Goal: Navigation & Orientation: Find specific page/section

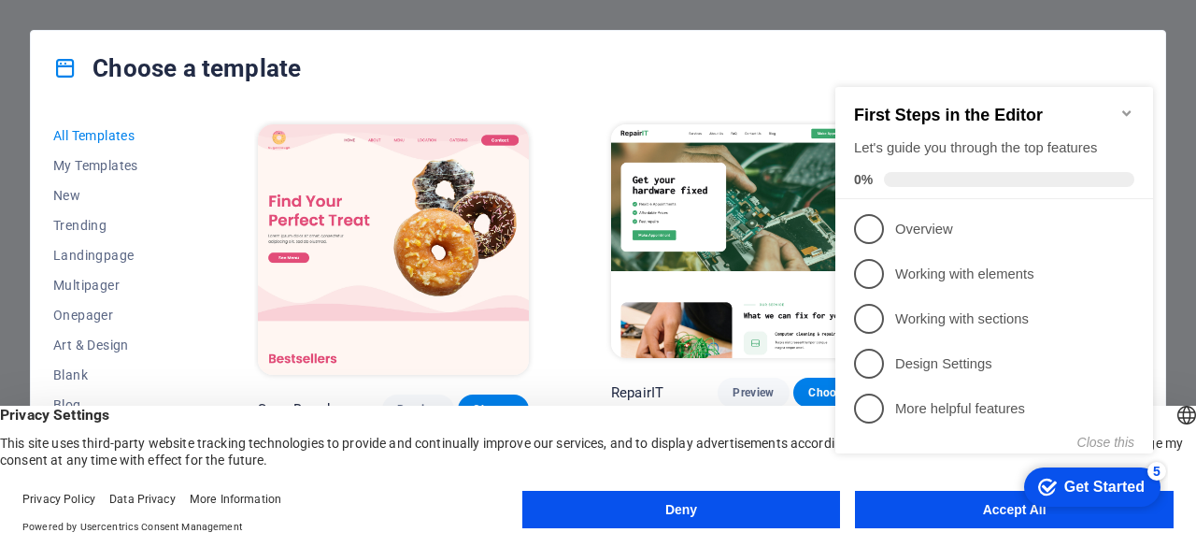
click div "checkmark Get Started 5 First Steps in the Editor Let's guide you through the t…"
click at [1123, 108] on icon "Minimize checklist" at bounding box center [1127, 113] width 15 height 15
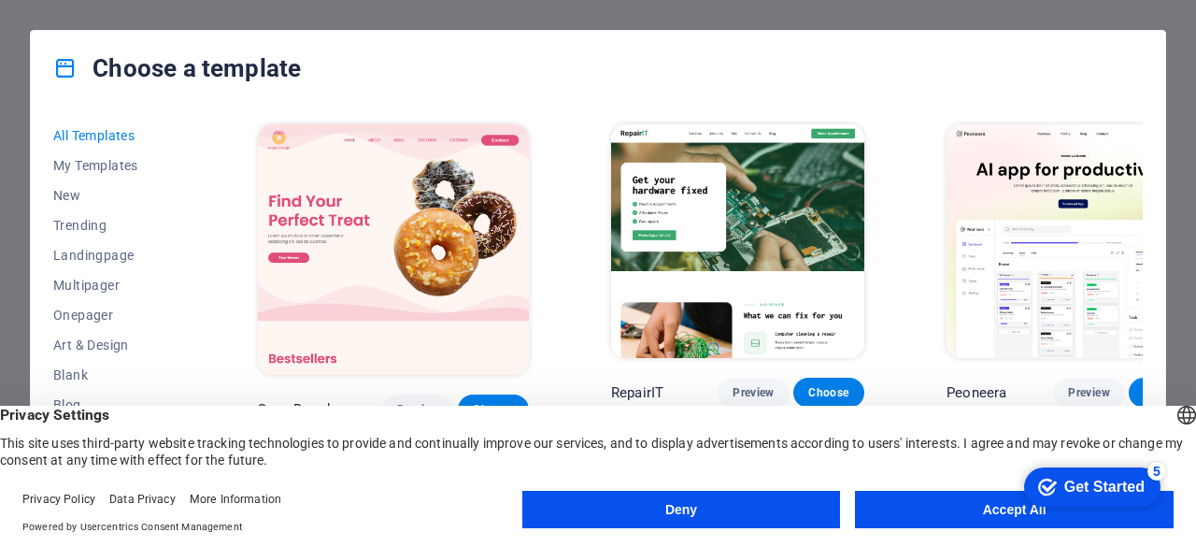
click at [935, 506] on button "Accept All" at bounding box center [1014, 509] width 319 height 37
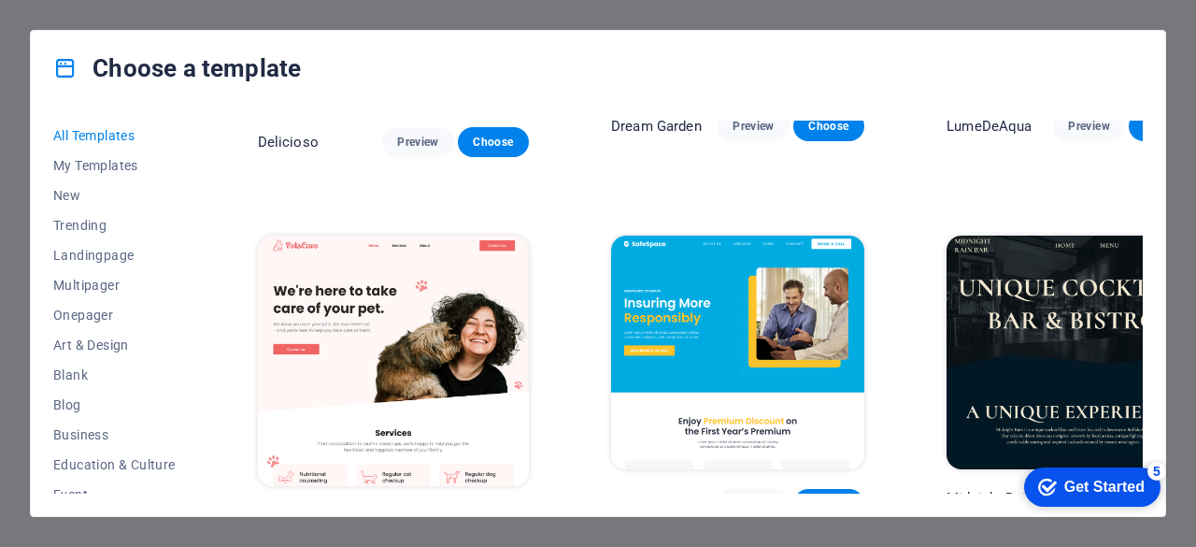
scroll to position [2922, 0]
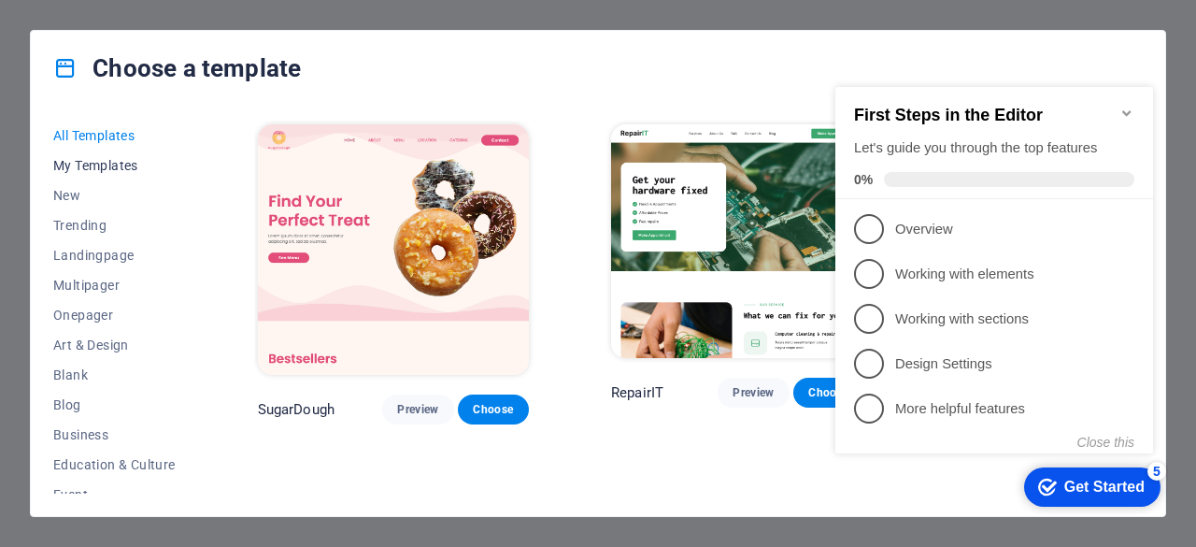
click at [128, 167] on span "My Templates" at bounding box center [114, 165] width 122 height 15
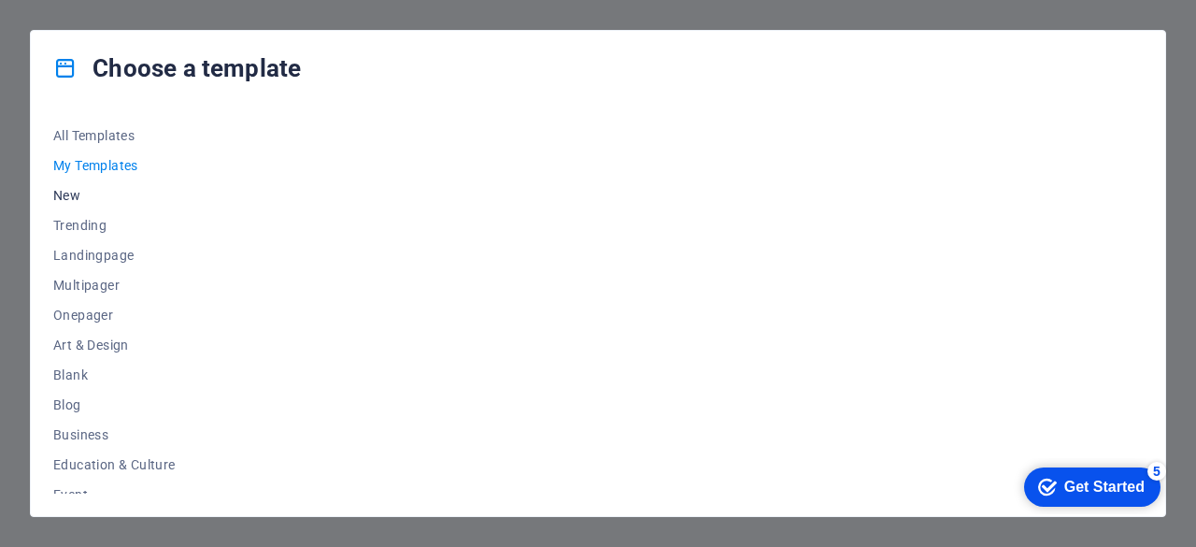
click at [69, 201] on span "New" at bounding box center [114, 195] width 122 height 15
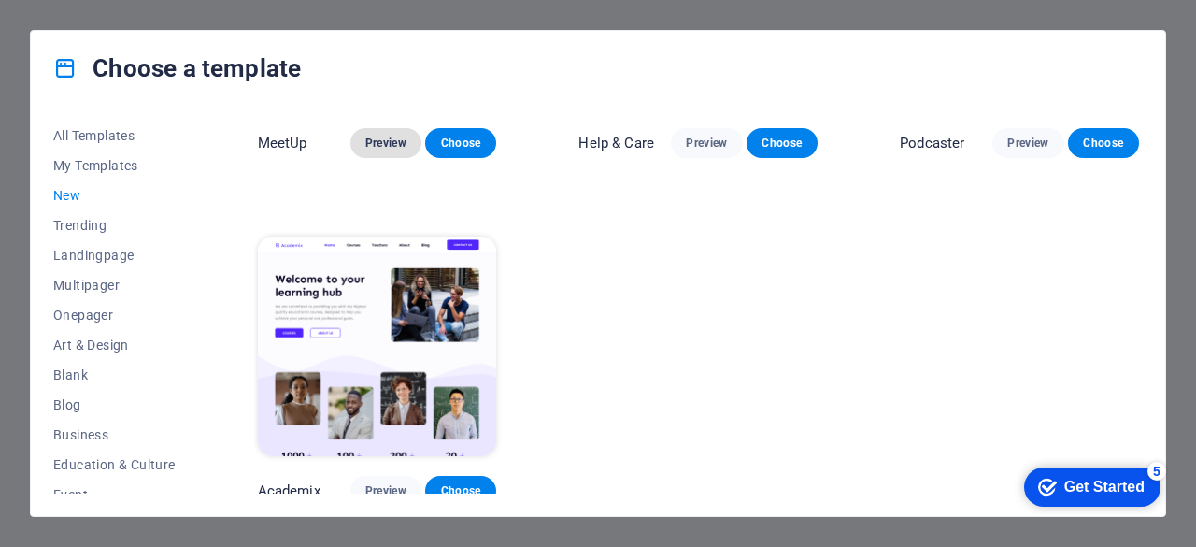
click at [381, 136] on span "Preview" at bounding box center [385, 143] width 41 height 15
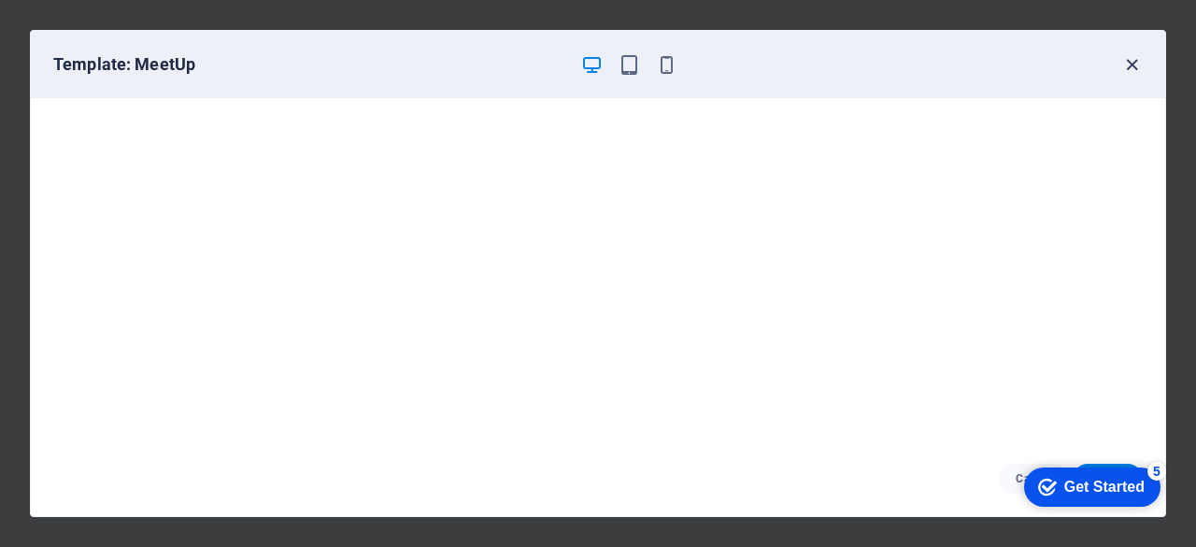
click at [1133, 64] on icon "button" at bounding box center [1132, 64] width 21 height 21
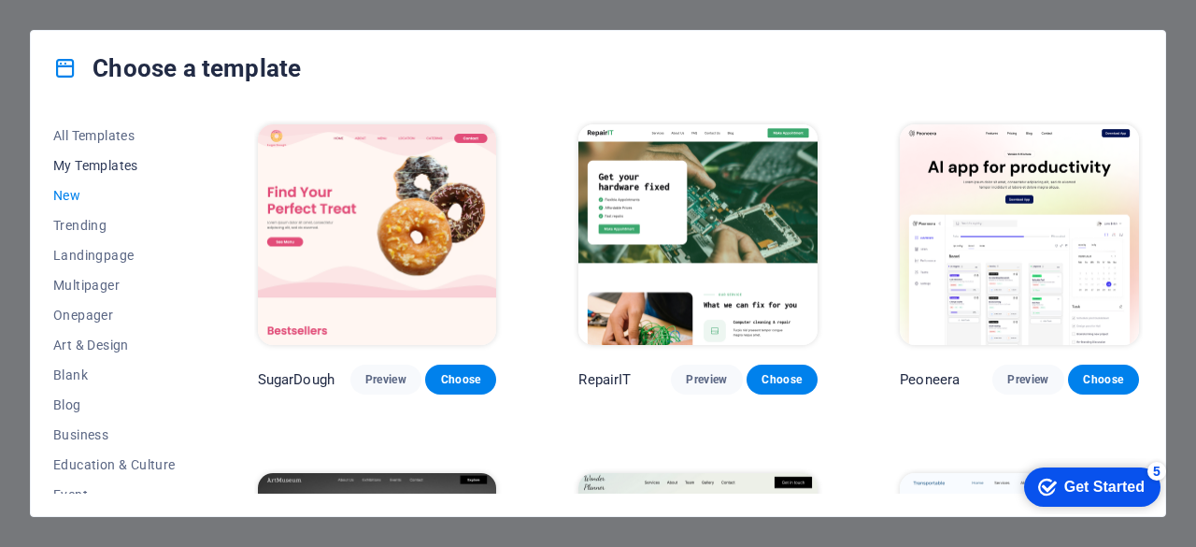
click at [102, 162] on span "My Templates" at bounding box center [114, 165] width 122 height 15
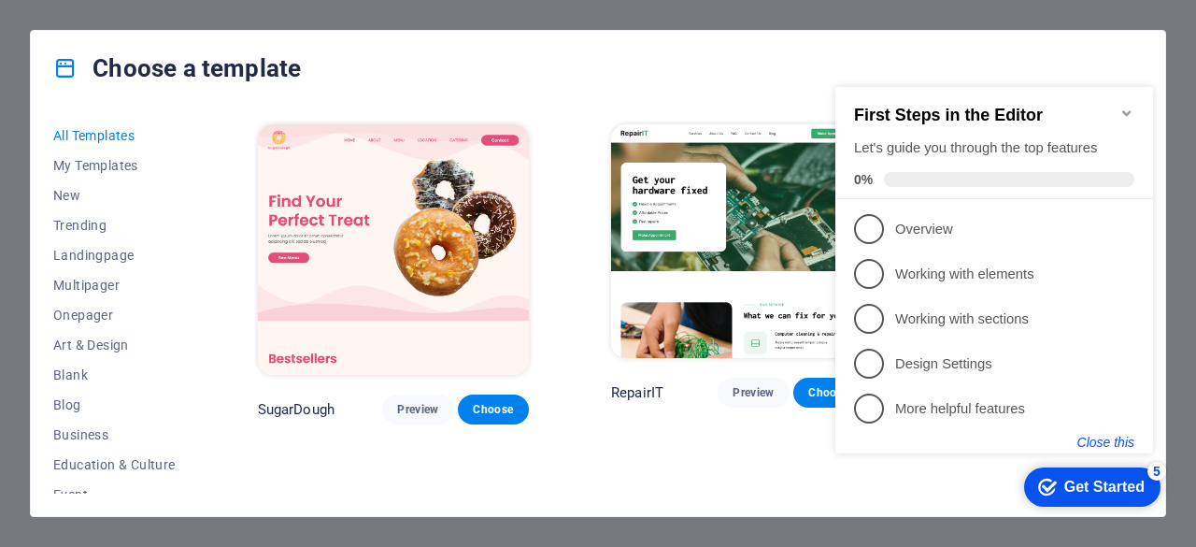
click at [1098, 439] on button "Close this" at bounding box center [1106, 442] width 57 height 15
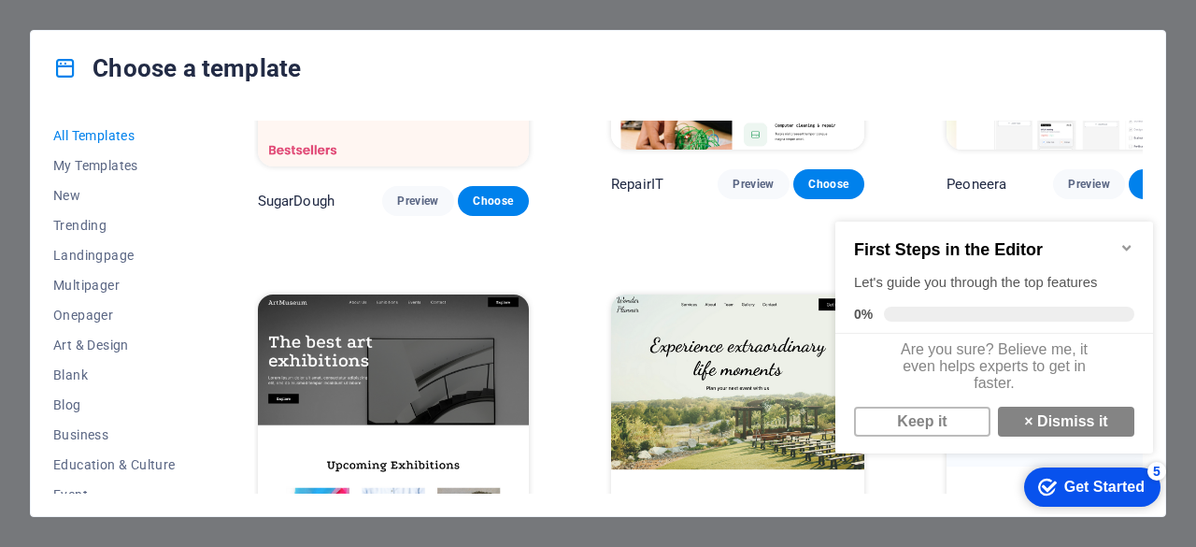
scroll to position [209, 0]
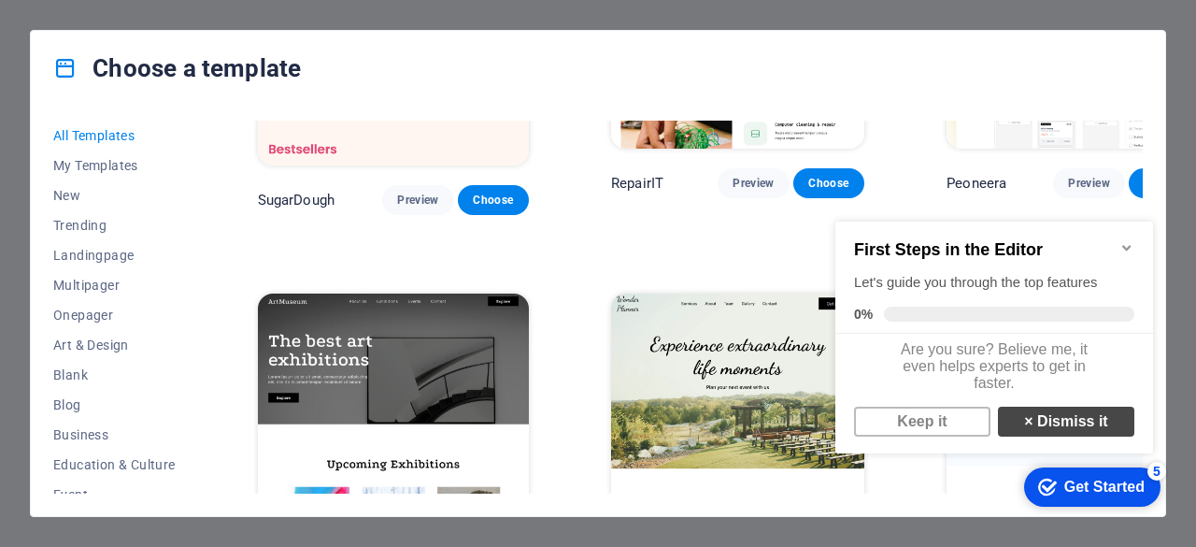
click at [1062, 428] on link "× Dismiss it" at bounding box center [1066, 422] width 136 height 30
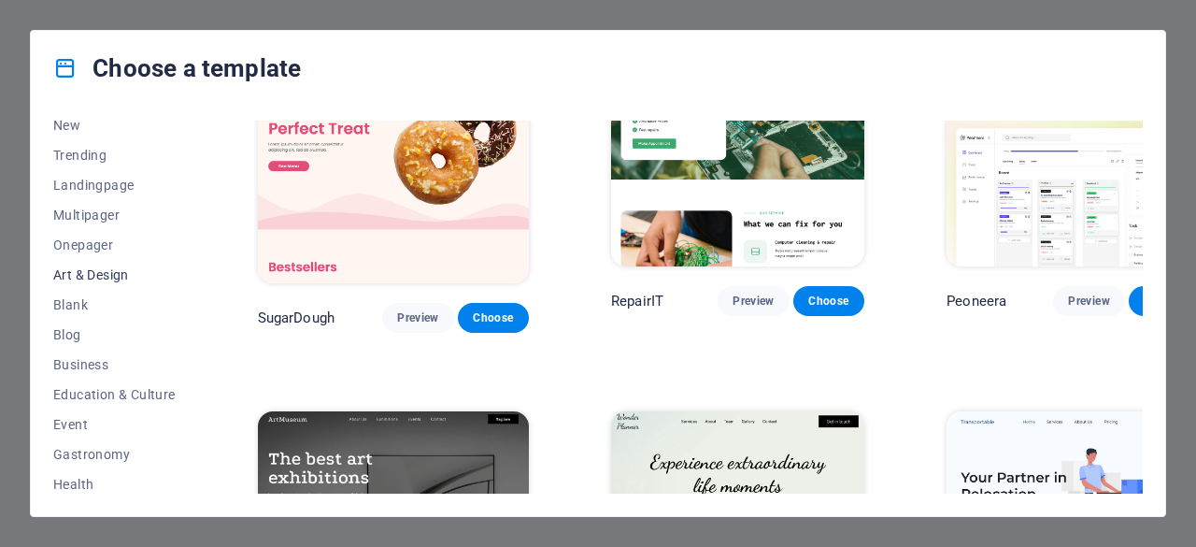
scroll to position [71, 0]
click at [73, 250] on span "Onepager" at bounding box center [114, 243] width 122 height 15
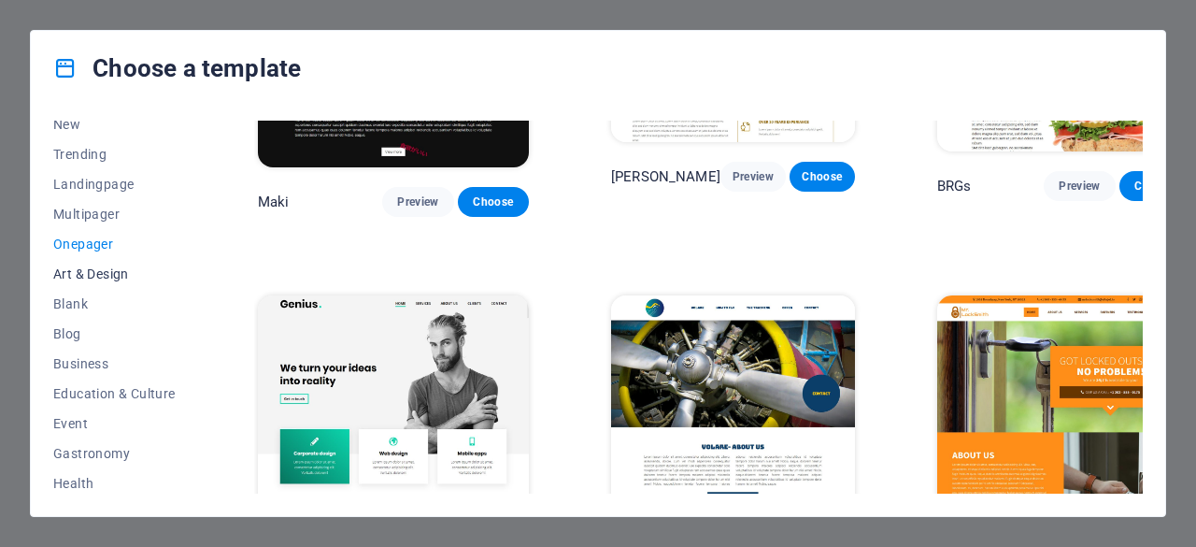
scroll to position [0, 0]
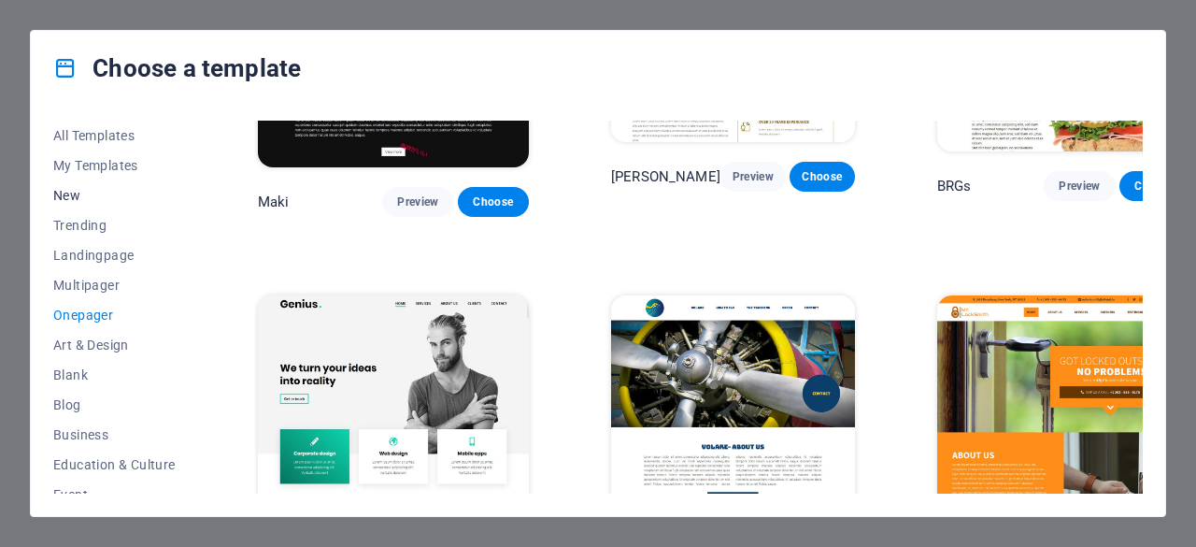
click at [62, 197] on span "New" at bounding box center [114, 195] width 122 height 15
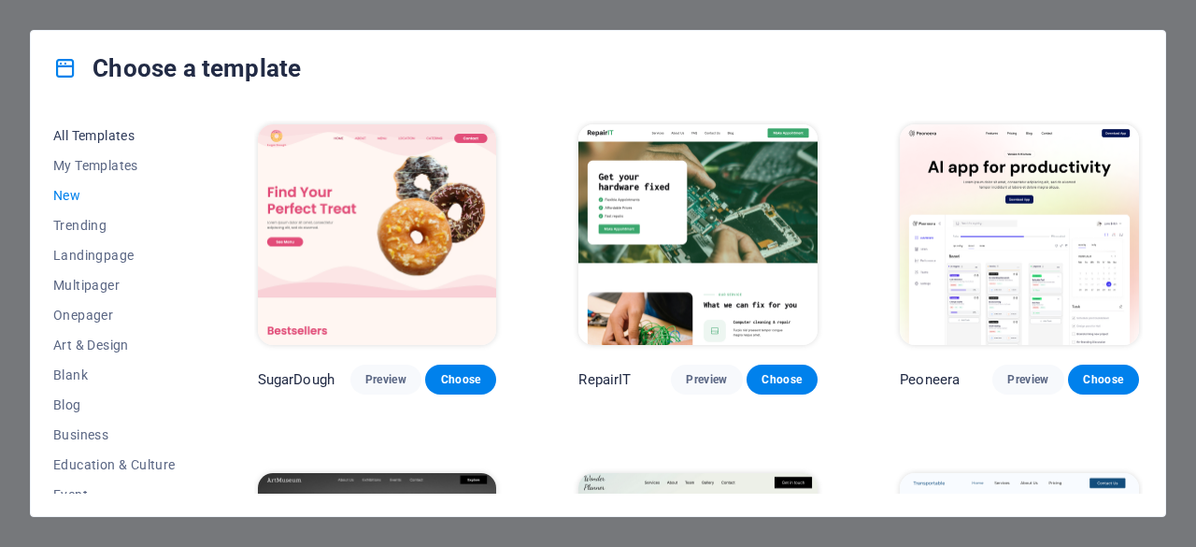
click at [123, 136] on span "All Templates" at bounding box center [114, 135] width 122 height 15
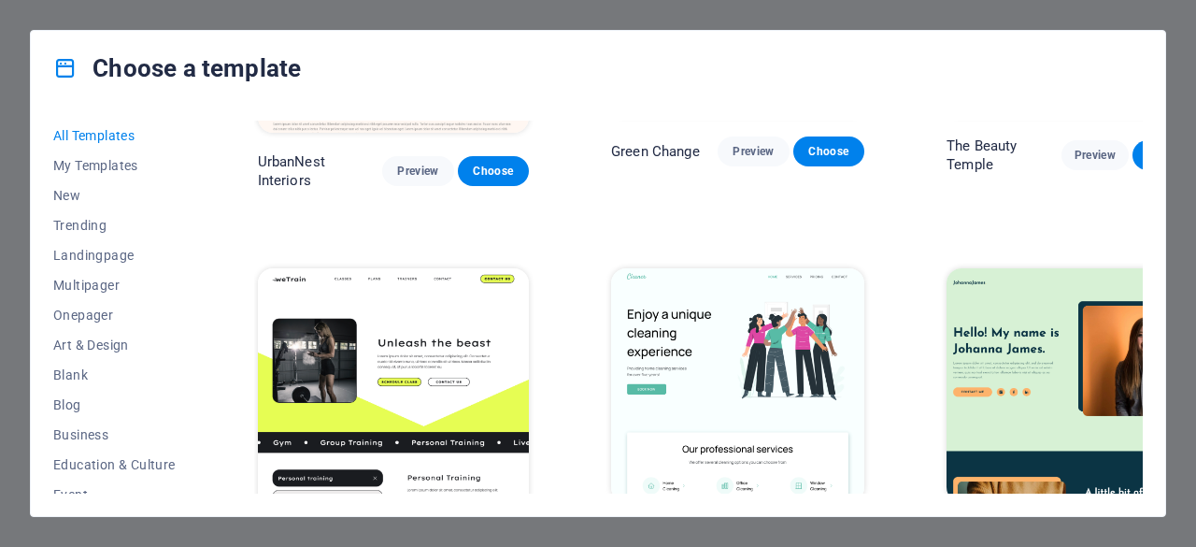
scroll to position [2133, 0]
